Goal: Transaction & Acquisition: Subscribe to service/newsletter

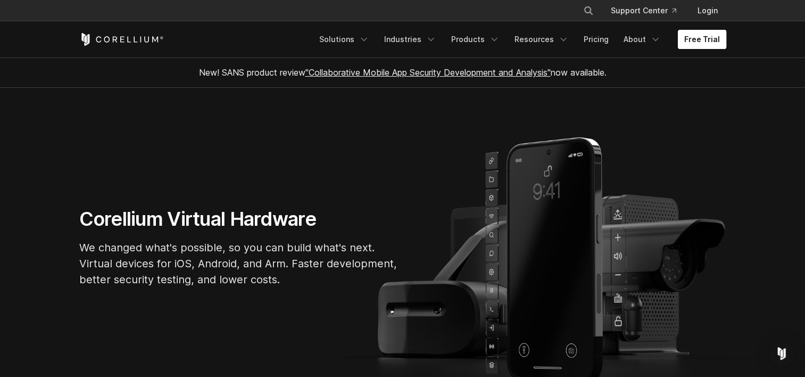
click at [689, 35] on link "Free Trial" at bounding box center [702, 39] width 48 height 19
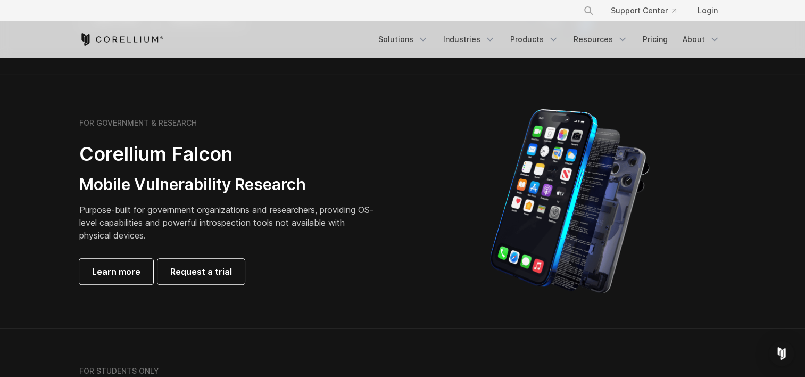
scroll to position [455, 0]
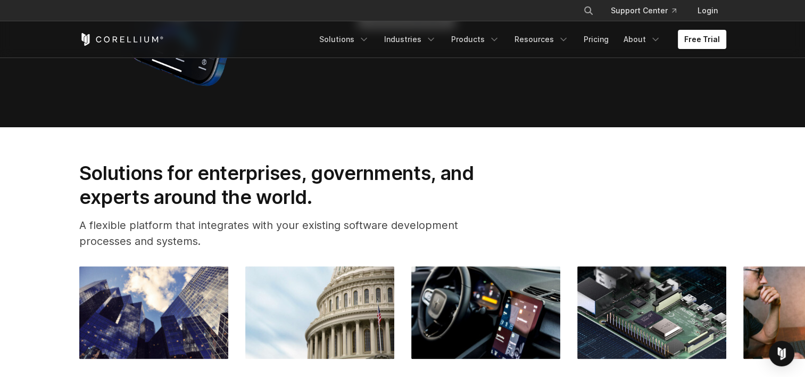
scroll to position [1072, 0]
